Goal: Check status: Check status

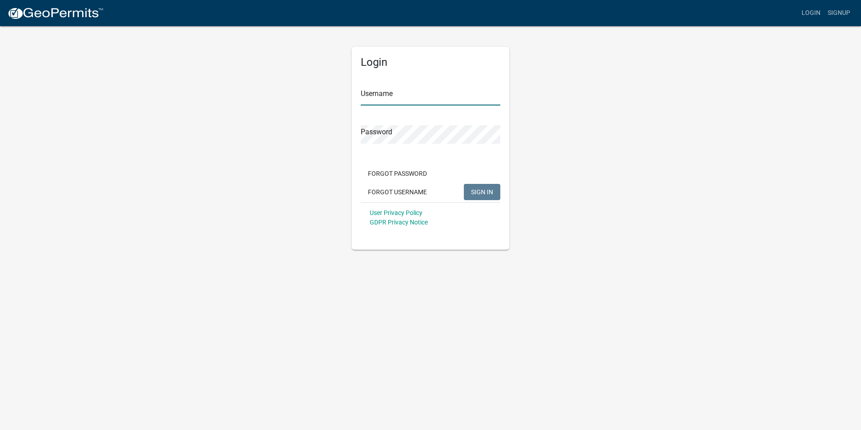
type input "dzohrlaut"
click at [486, 190] on span "SIGN IN" at bounding box center [482, 191] width 22 height 7
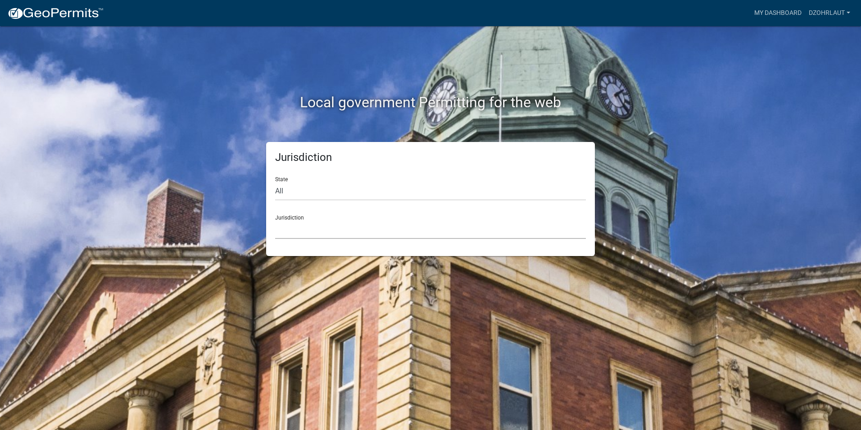
click at [295, 223] on select "Custer County, Colorado Carroll County, Georgia Cook County, Georgia Crawford C…" at bounding box center [430, 229] width 311 height 18
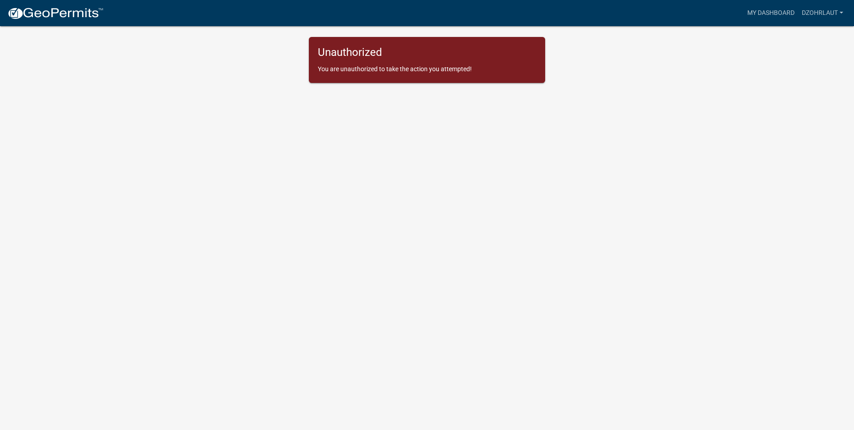
click at [453, 71] on p "You are unauthorized to take the action you attempted!" at bounding box center [427, 68] width 218 height 9
click at [356, 105] on body "Internet Explorer does NOT work with GeoPermits. Get a new browser for more sec…" at bounding box center [427, 226] width 854 height 430
click at [27, 14] on img at bounding box center [55, 14] width 96 height 14
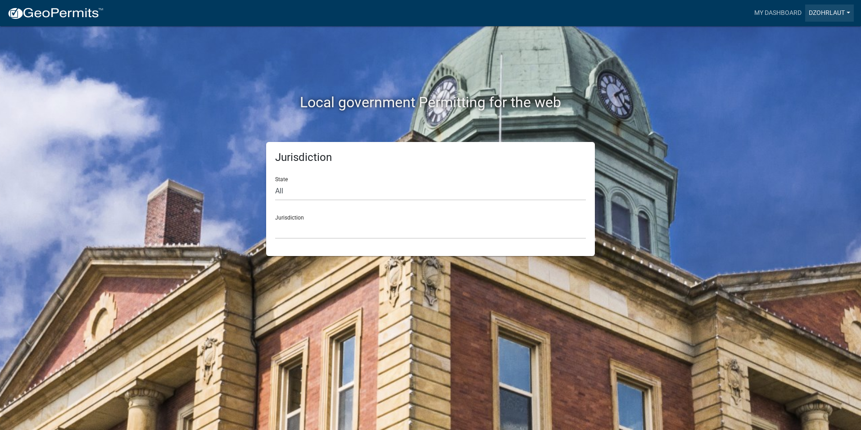
click at [845, 13] on link "dzohrlaut" at bounding box center [829, 13] width 49 height 17
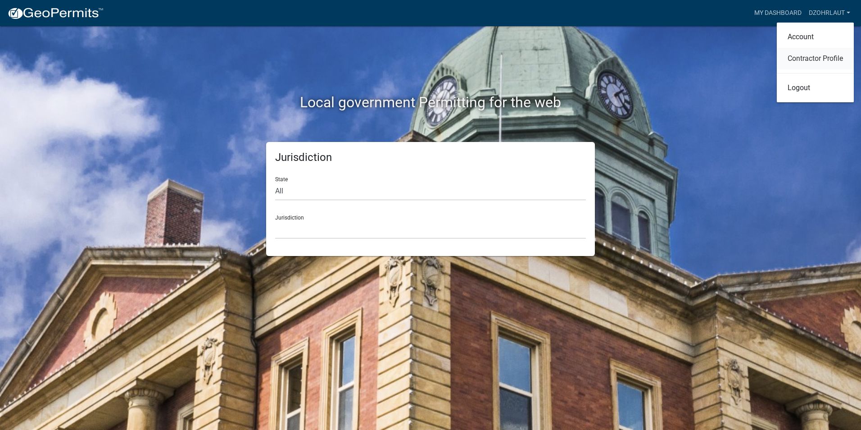
click at [811, 59] on link "Contractor Profile" at bounding box center [815, 59] width 77 height 22
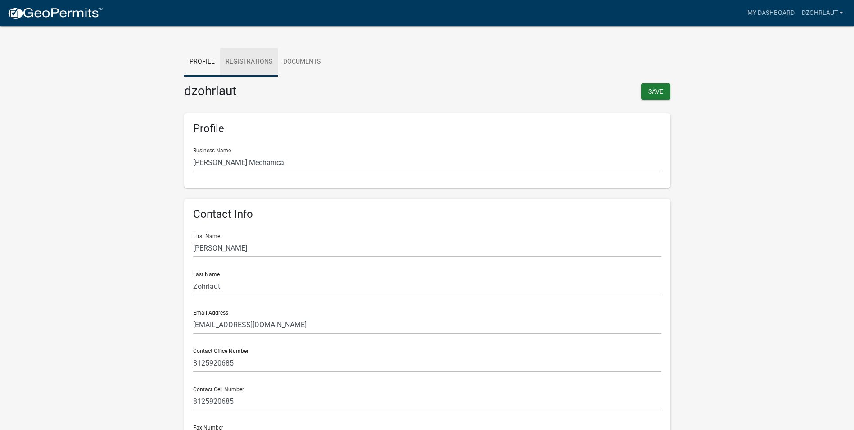
click at [243, 64] on link "Registrations" at bounding box center [249, 62] width 58 height 29
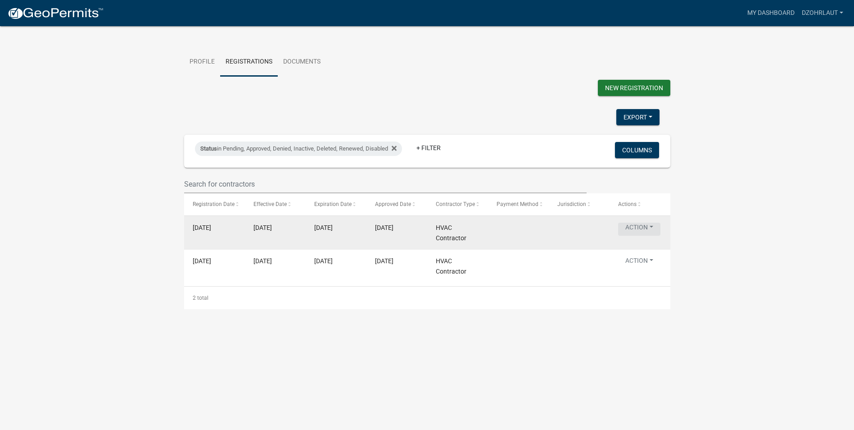
click at [639, 236] on button "Action" at bounding box center [639, 229] width 42 height 13
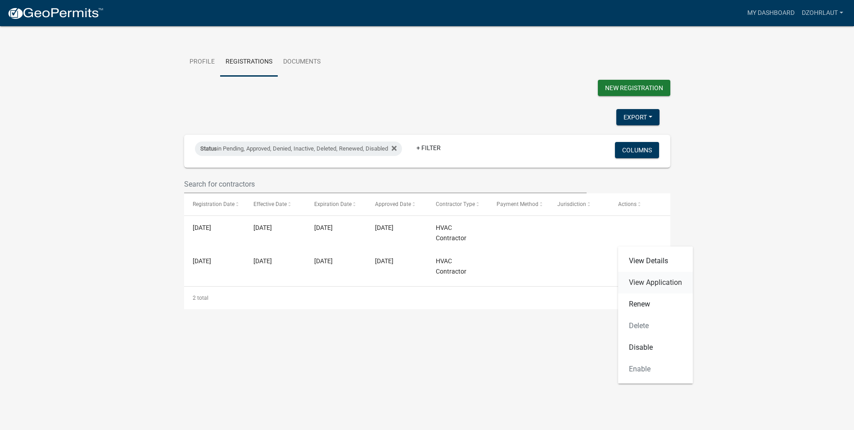
click at [642, 281] on link "View Application" at bounding box center [655, 283] width 75 height 22
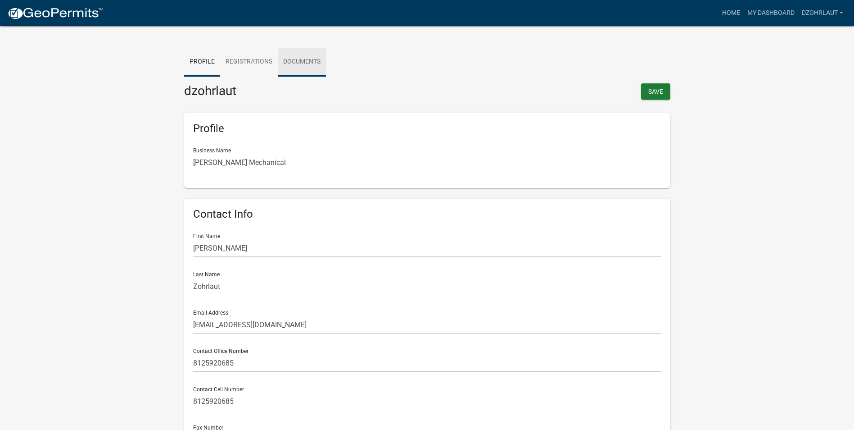
click at [292, 58] on link "Documents" at bounding box center [302, 62] width 48 height 29
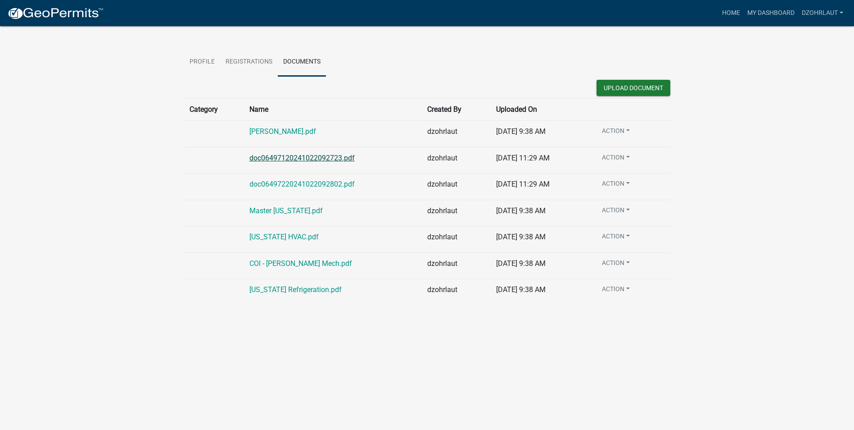
click at [300, 159] on link "doc06497120241022092723.pdf" at bounding box center [302, 158] width 105 height 9
click at [203, 63] on link "Profile" at bounding box center [202, 62] width 36 height 29
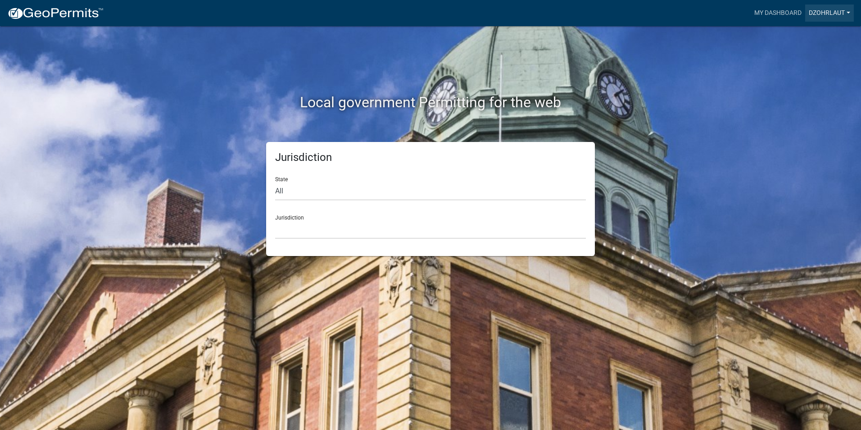
click at [840, 14] on link "dzohrlaut" at bounding box center [829, 13] width 49 height 17
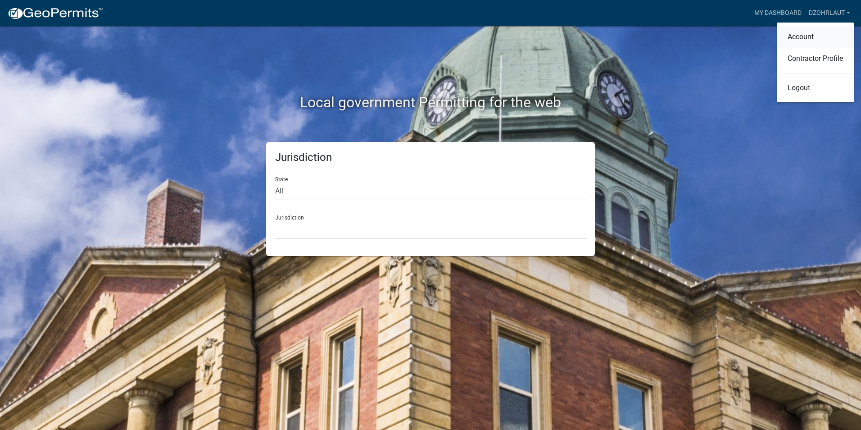
click at [799, 37] on link "Account" at bounding box center [815, 37] width 77 height 22
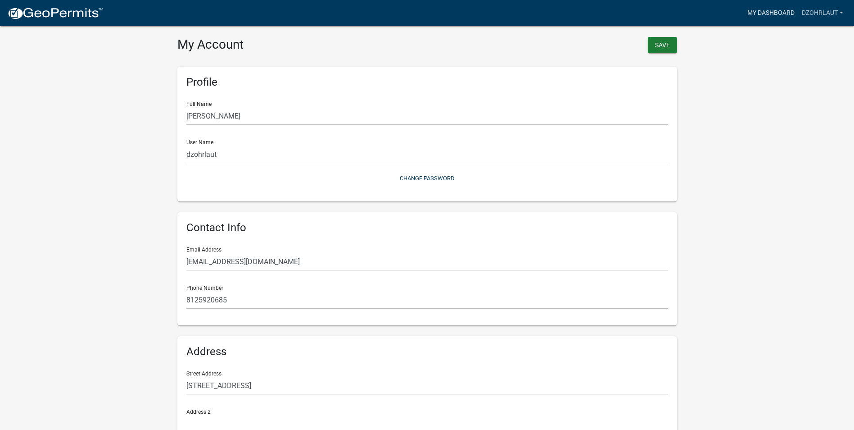
click at [768, 13] on link "My Dashboard" at bounding box center [771, 13] width 55 height 17
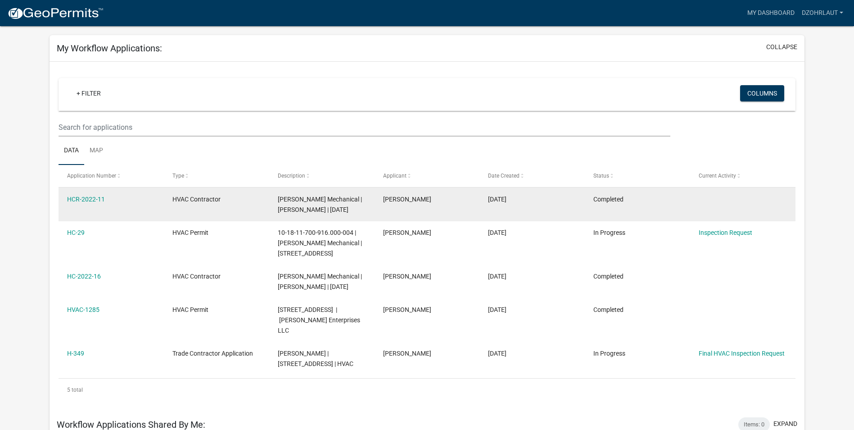
scroll to position [29, 0]
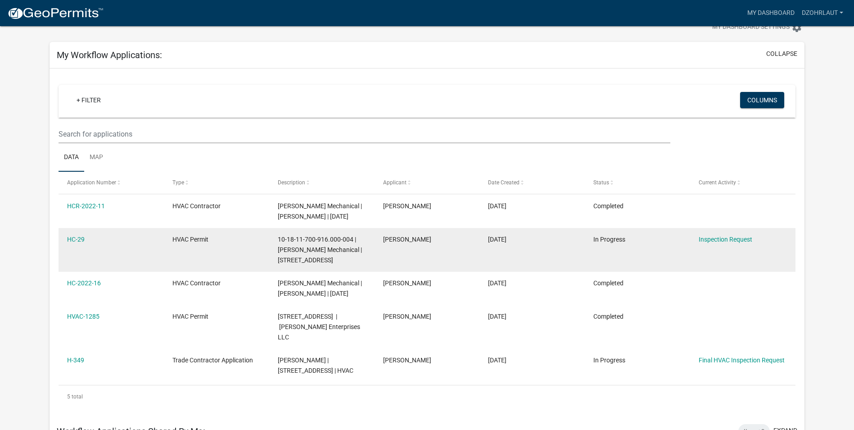
click at [326, 245] on span "10-18-11-700-916.000-004 | Koch Mechanical | 890 MAIN STREET" at bounding box center [320, 250] width 84 height 28
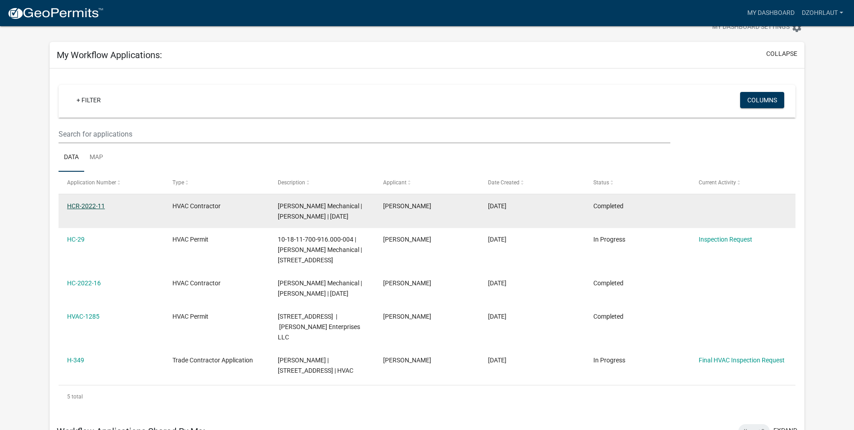
click at [88, 205] on link "HCR-2022-11" at bounding box center [86, 205] width 38 height 7
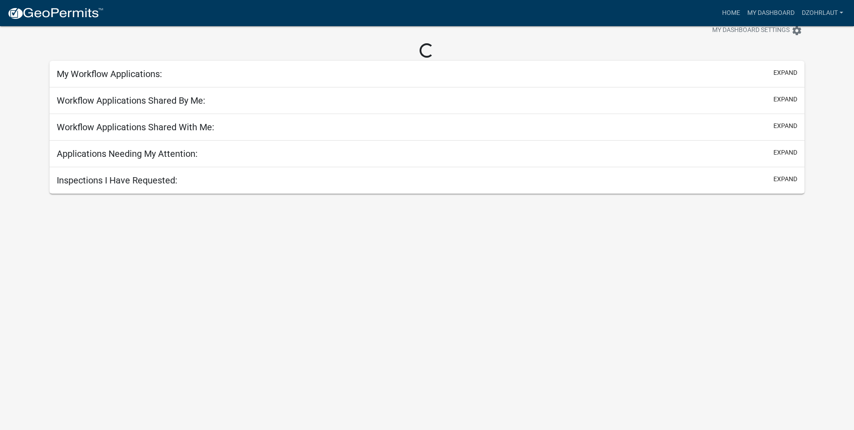
scroll to position [29, 0]
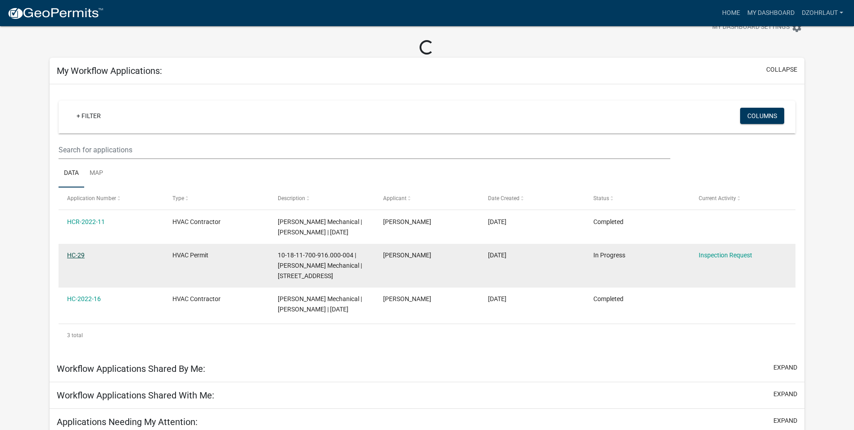
click at [70, 253] on link "HC-29" at bounding box center [76, 254] width 18 height 7
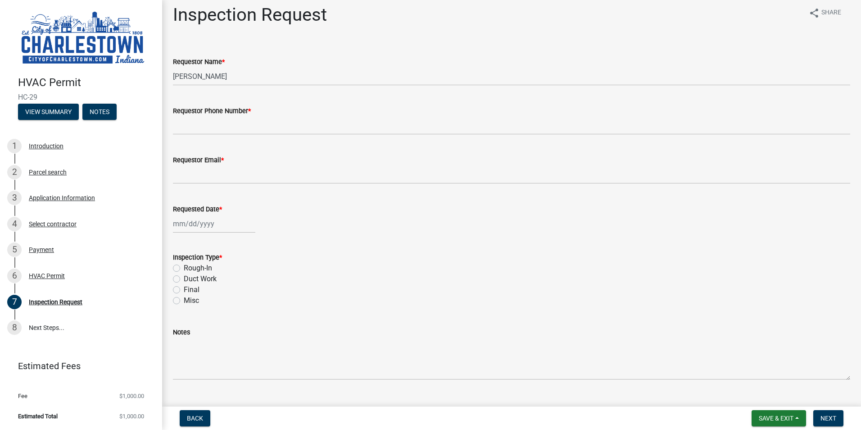
scroll to position [26, 0]
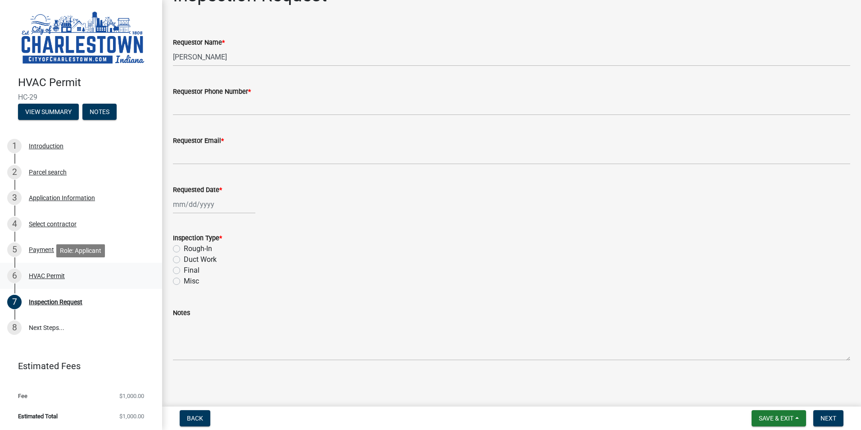
click at [34, 277] on div "HVAC Permit" at bounding box center [47, 276] width 36 height 6
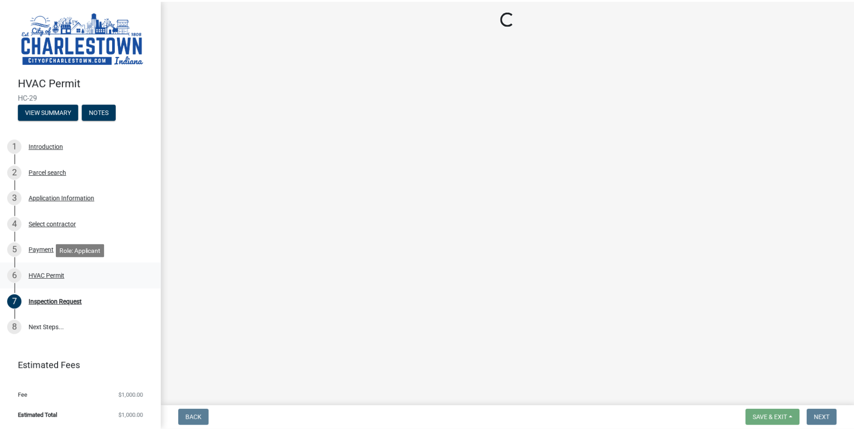
scroll to position [0, 0]
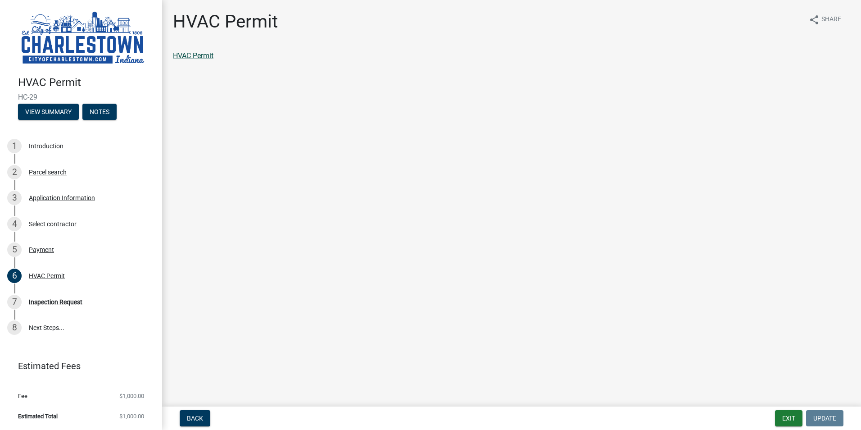
click at [197, 53] on link "HVAC Permit" at bounding box center [193, 55] width 41 height 9
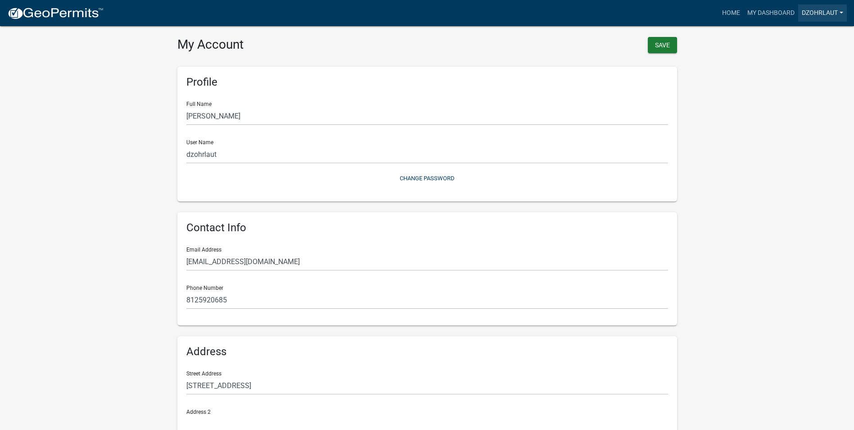
click at [845, 15] on link "dzohrlaut" at bounding box center [823, 13] width 49 height 17
click at [795, 91] on link "Logout" at bounding box center [808, 88] width 77 height 22
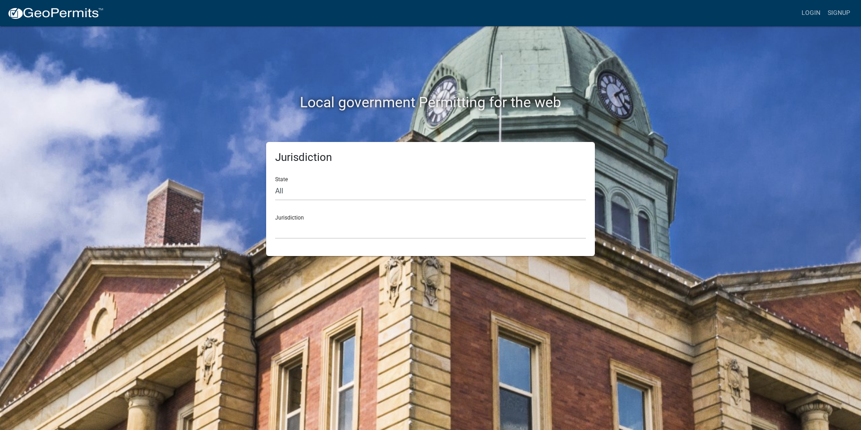
click at [349, 217] on div "Jurisdiction Custer County, Colorado Carroll County, Georgia Cook County, Georg…" at bounding box center [430, 223] width 311 height 31
click at [317, 190] on select "All Colorado Georgia Indiana Iowa Kansas Minnesota Ohio South Carolina Wisconsin" at bounding box center [430, 191] width 311 height 18
select select "Indiana"
click at [275, 182] on select "All Colorado Georgia Indiana Iowa Kansas Minnesota Ohio South Carolina Wisconsin" at bounding box center [430, 191] width 311 height 18
click at [324, 224] on select "City of Charlestown, Indiana City of Jeffersonville, Indiana City of Logansport…" at bounding box center [430, 229] width 311 height 18
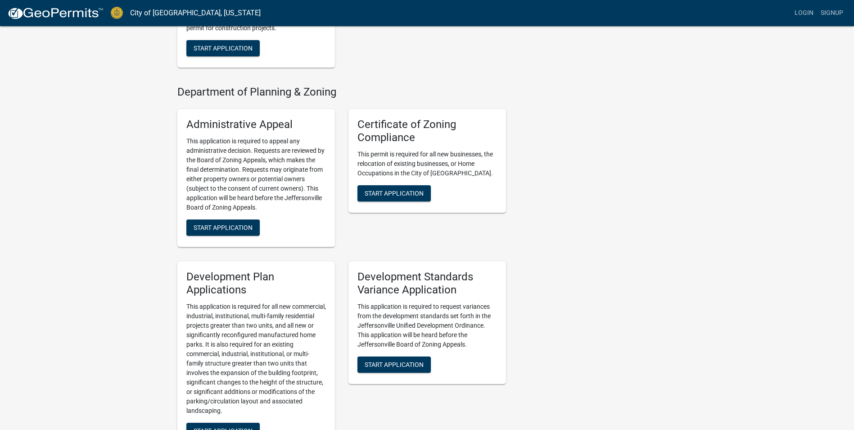
scroll to position [546, 0]
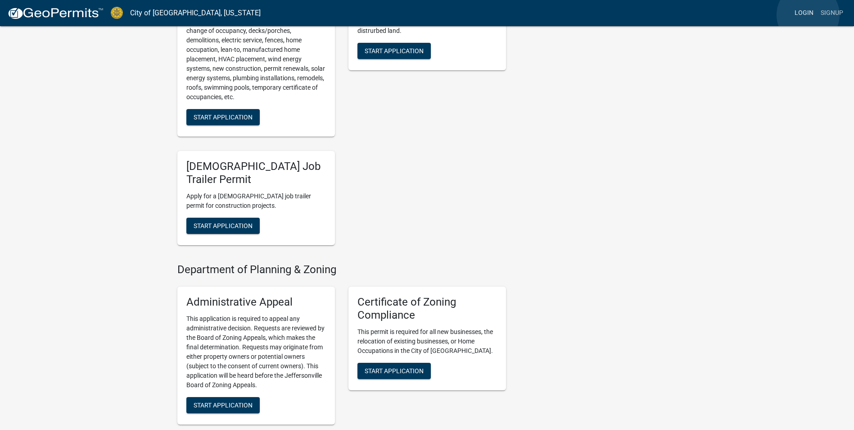
click at [809, 15] on link "Login" at bounding box center [804, 13] width 26 height 17
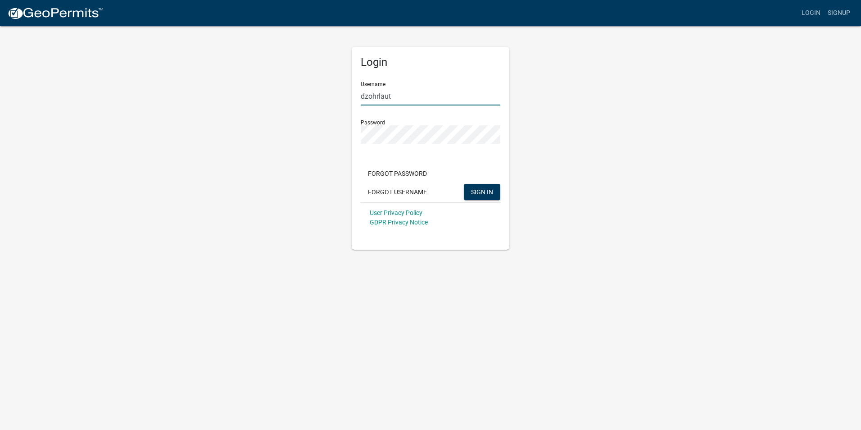
click at [402, 97] on input "dzohrlaut" at bounding box center [431, 96] width 140 height 18
type input "dougz"
click at [480, 193] on span "SIGN IN" at bounding box center [482, 191] width 22 height 7
